Goal: Check status: Check status

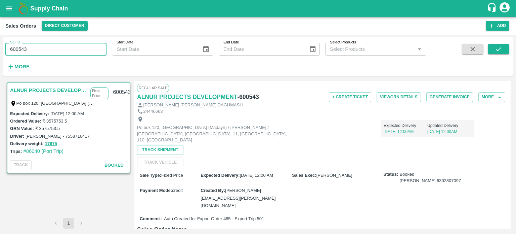
scroll to position [3, 0]
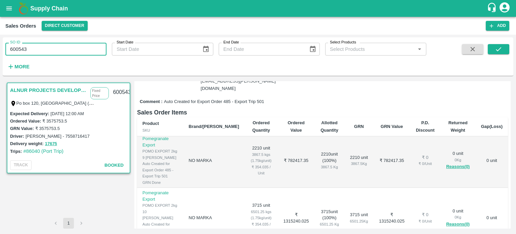
click at [97, 52] on input "600543" at bounding box center [55, 49] width 101 height 13
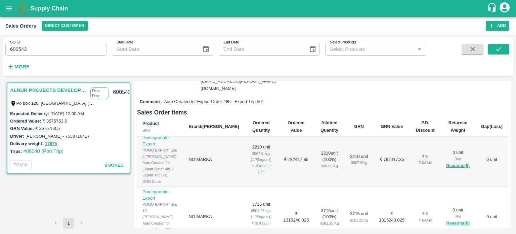
scroll to position [3, 0]
click at [51, 51] on input "600543" at bounding box center [55, 49] width 101 height 13
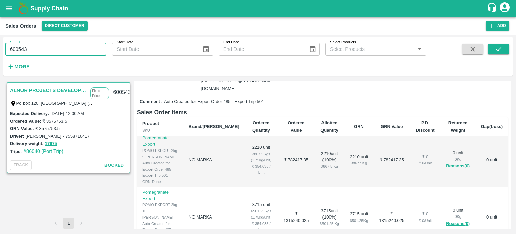
click at [51, 51] on input "600543" at bounding box center [55, 49] width 101 height 13
paste input "text"
type input "600461"
click at [497, 48] on icon "submit" at bounding box center [498, 48] width 7 height 7
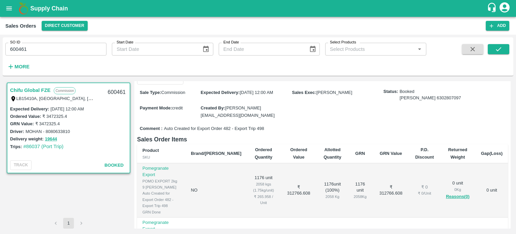
scroll to position [77, 0]
click at [63, 52] on input "600461" at bounding box center [55, 49] width 101 height 13
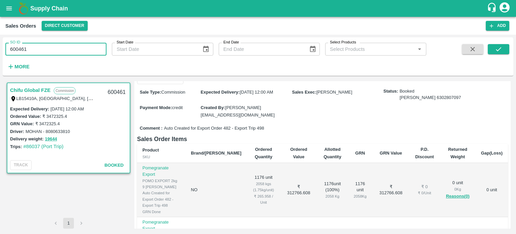
click at [63, 52] on input "600461" at bounding box center [55, 49] width 101 height 13
paste input "text"
type input "602856"
click at [499, 46] on icon "submit" at bounding box center [498, 48] width 7 height 7
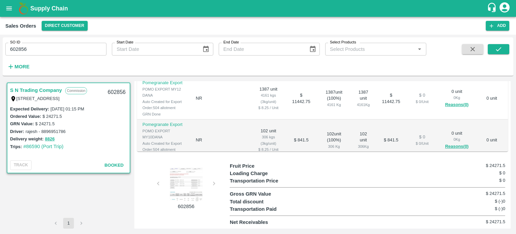
scroll to position [177, 0]
